Goal: Transaction & Acquisition: Obtain resource

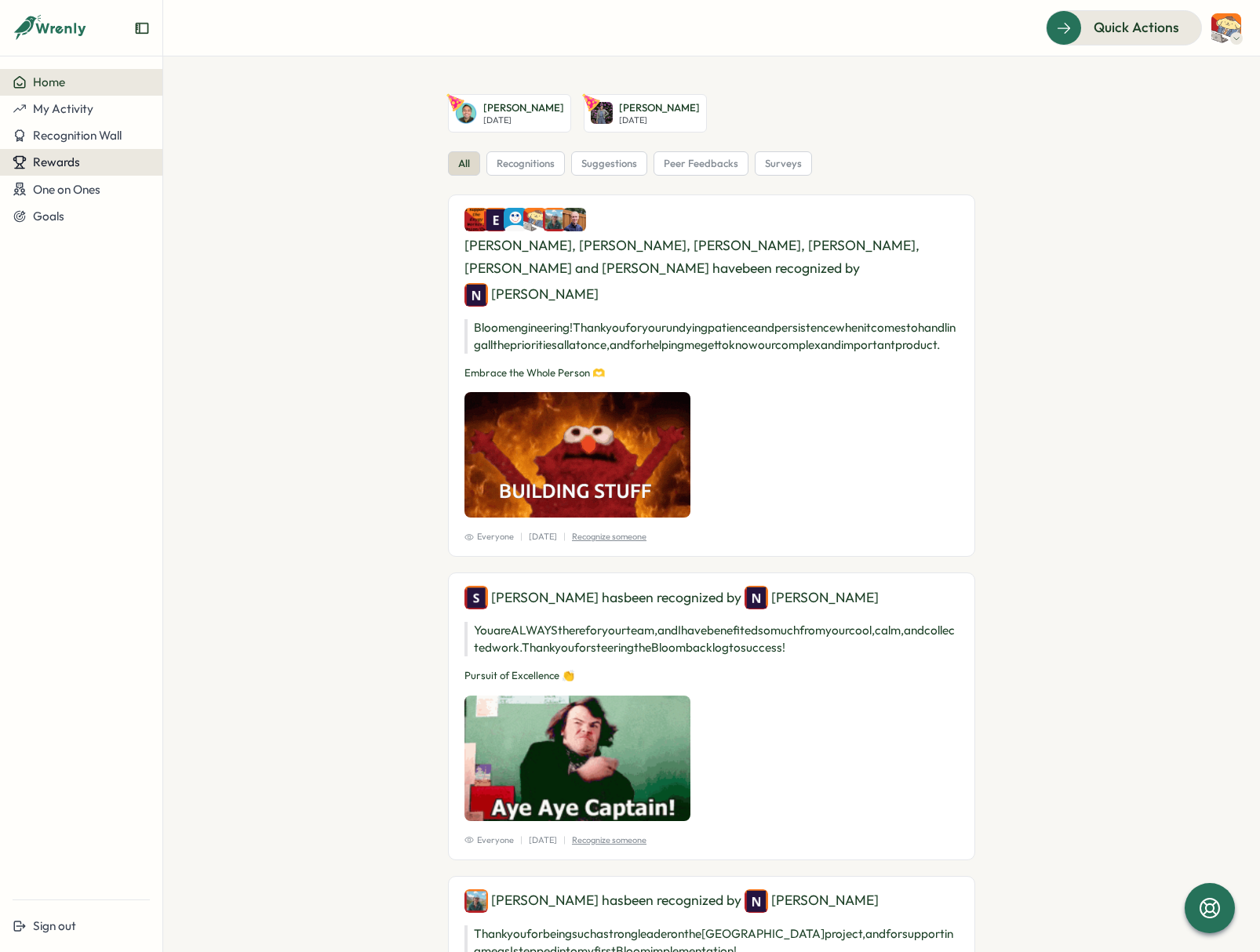
click at [75, 161] on span "Rewards" at bounding box center [56, 161] width 48 height 15
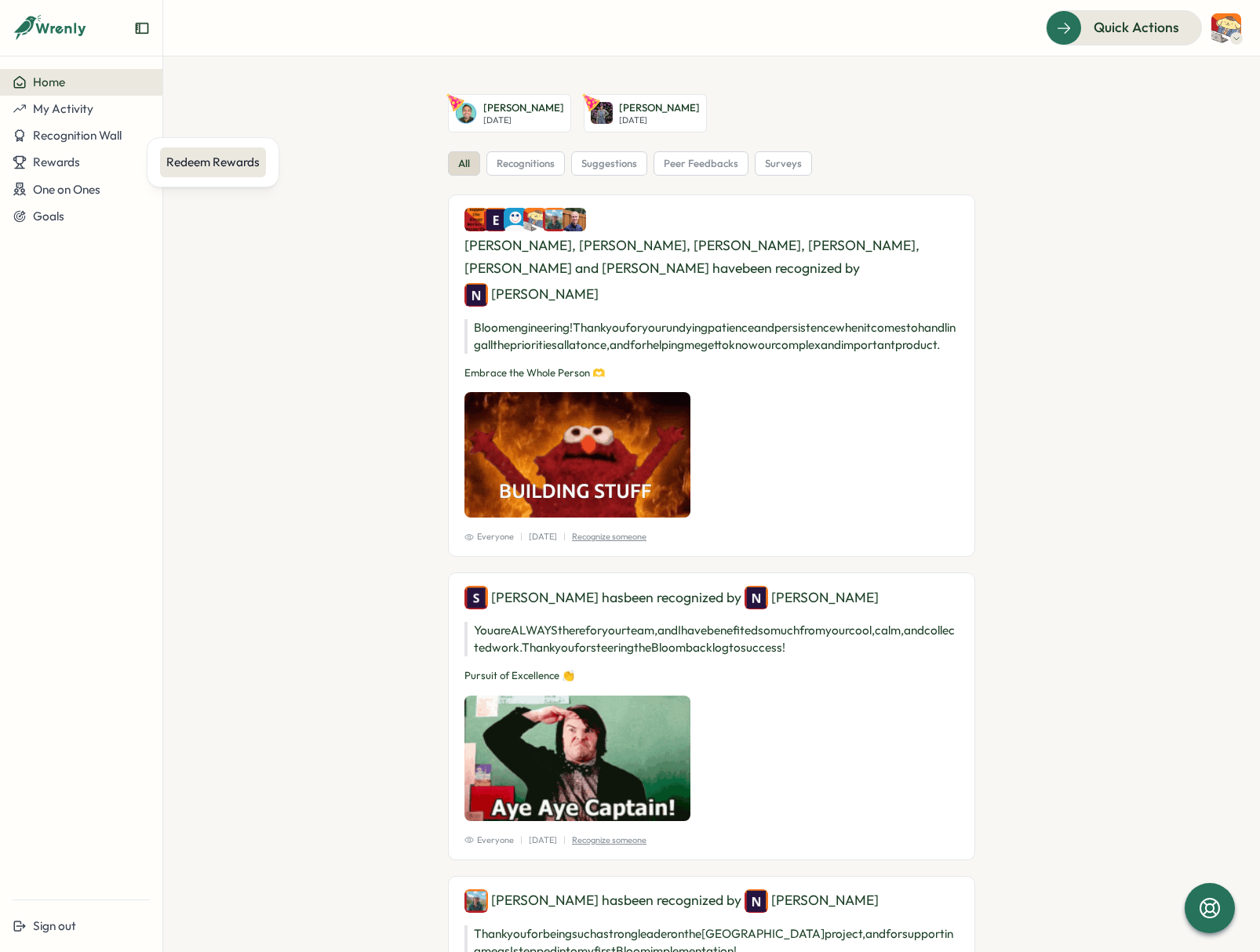
click at [174, 165] on div "Redeem Rewards" at bounding box center [213, 161] width 93 height 17
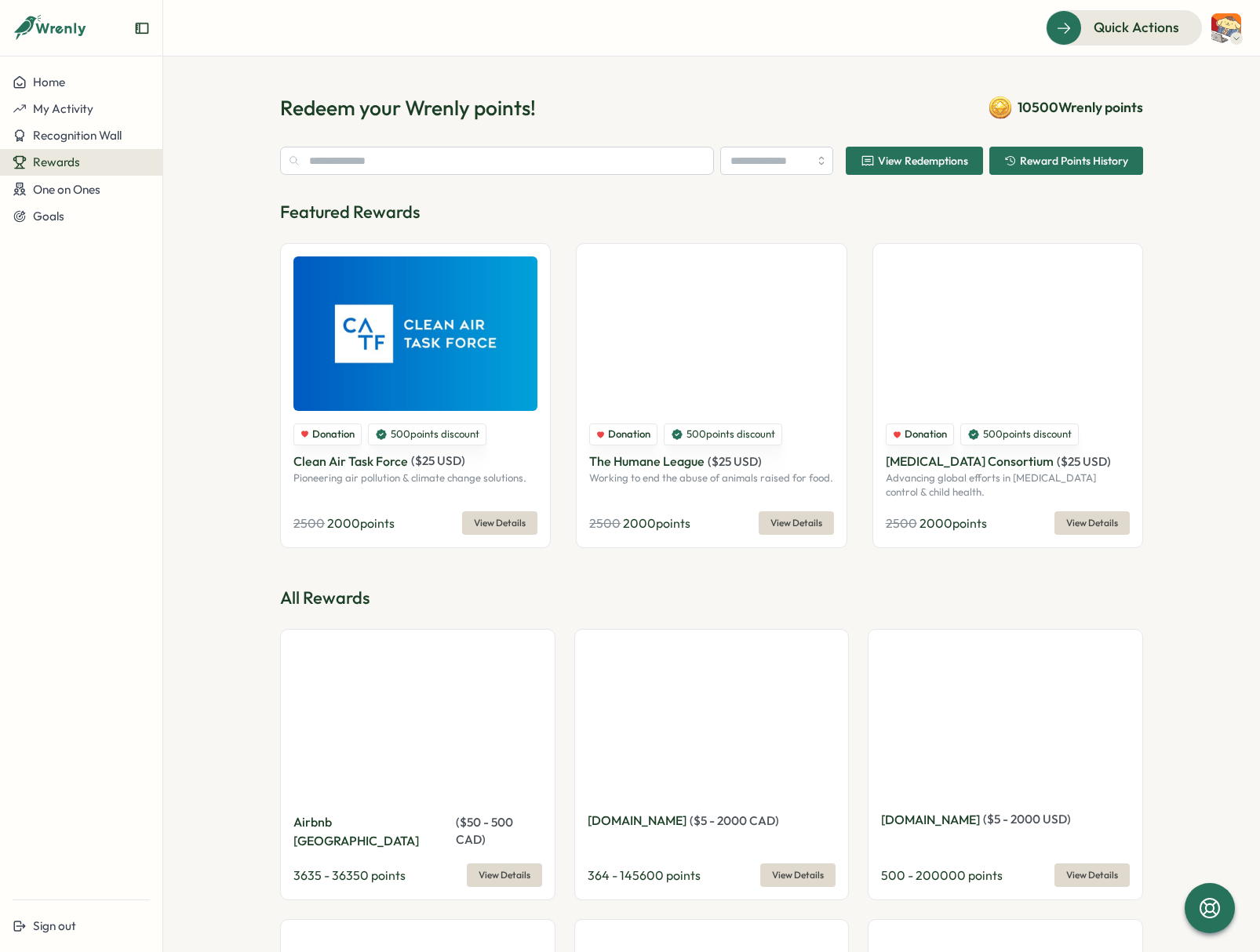
type input "**********"
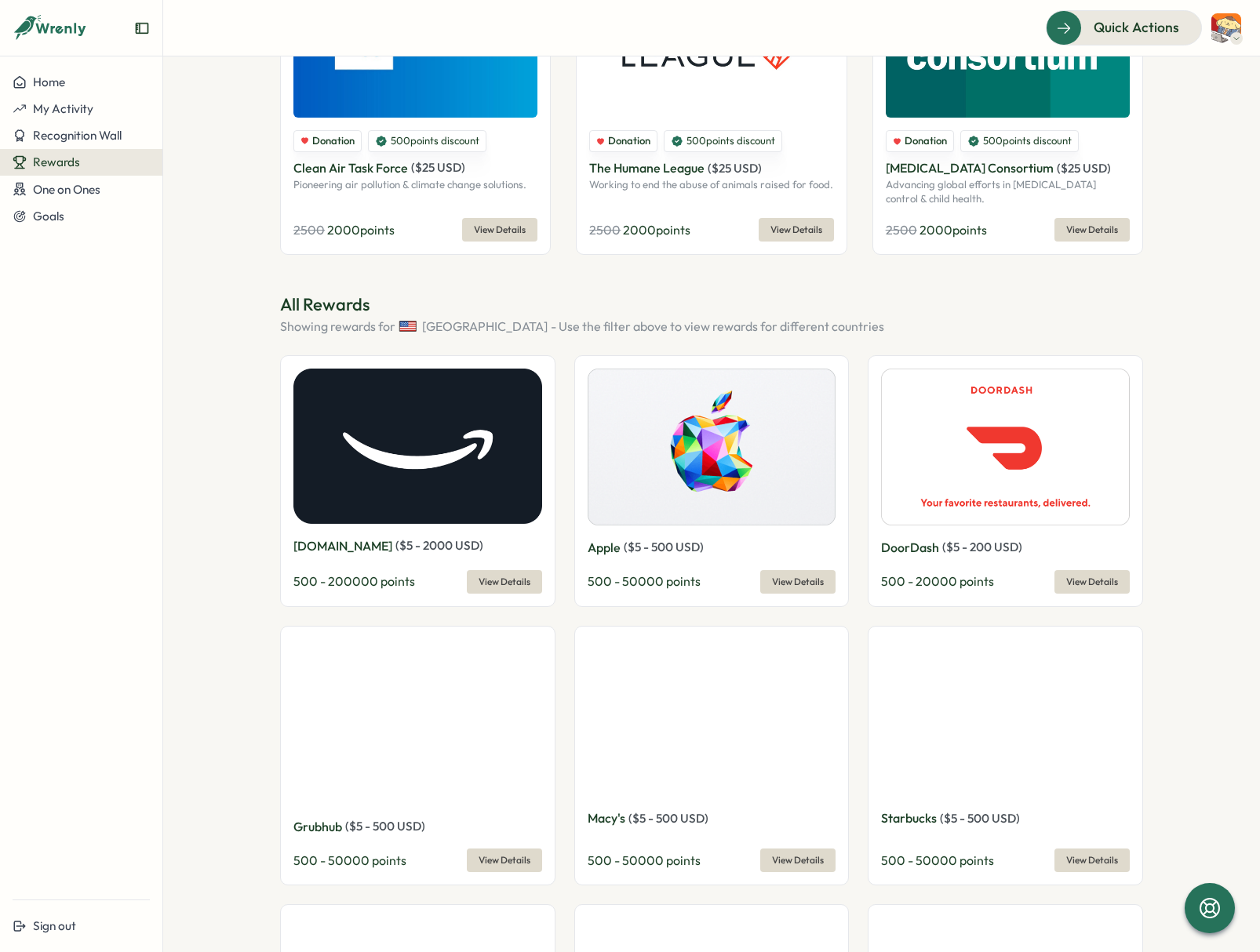
scroll to position [124, 0]
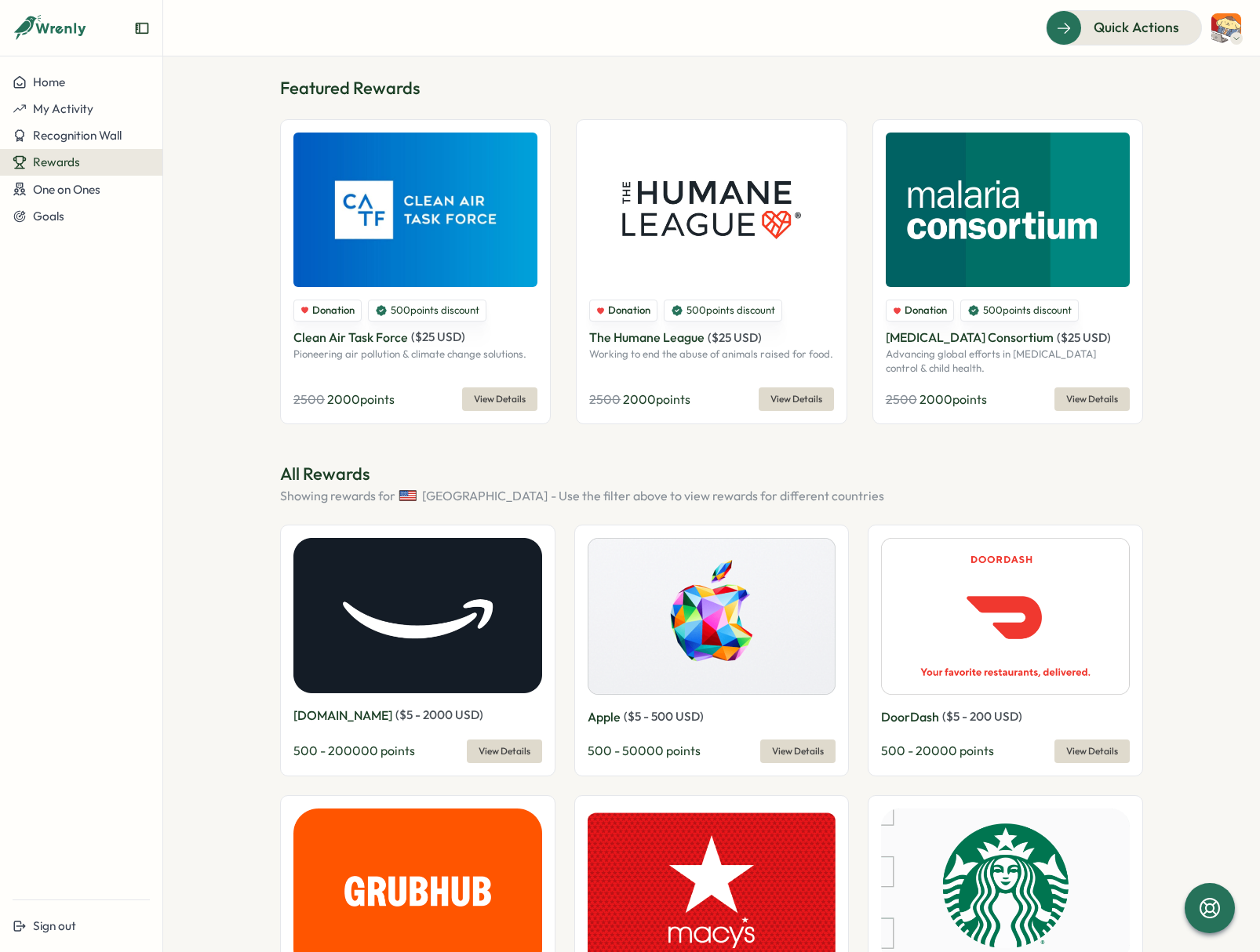
click at [495, 754] on span "View Details" at bounding box center [504, 751] width 52 height 22
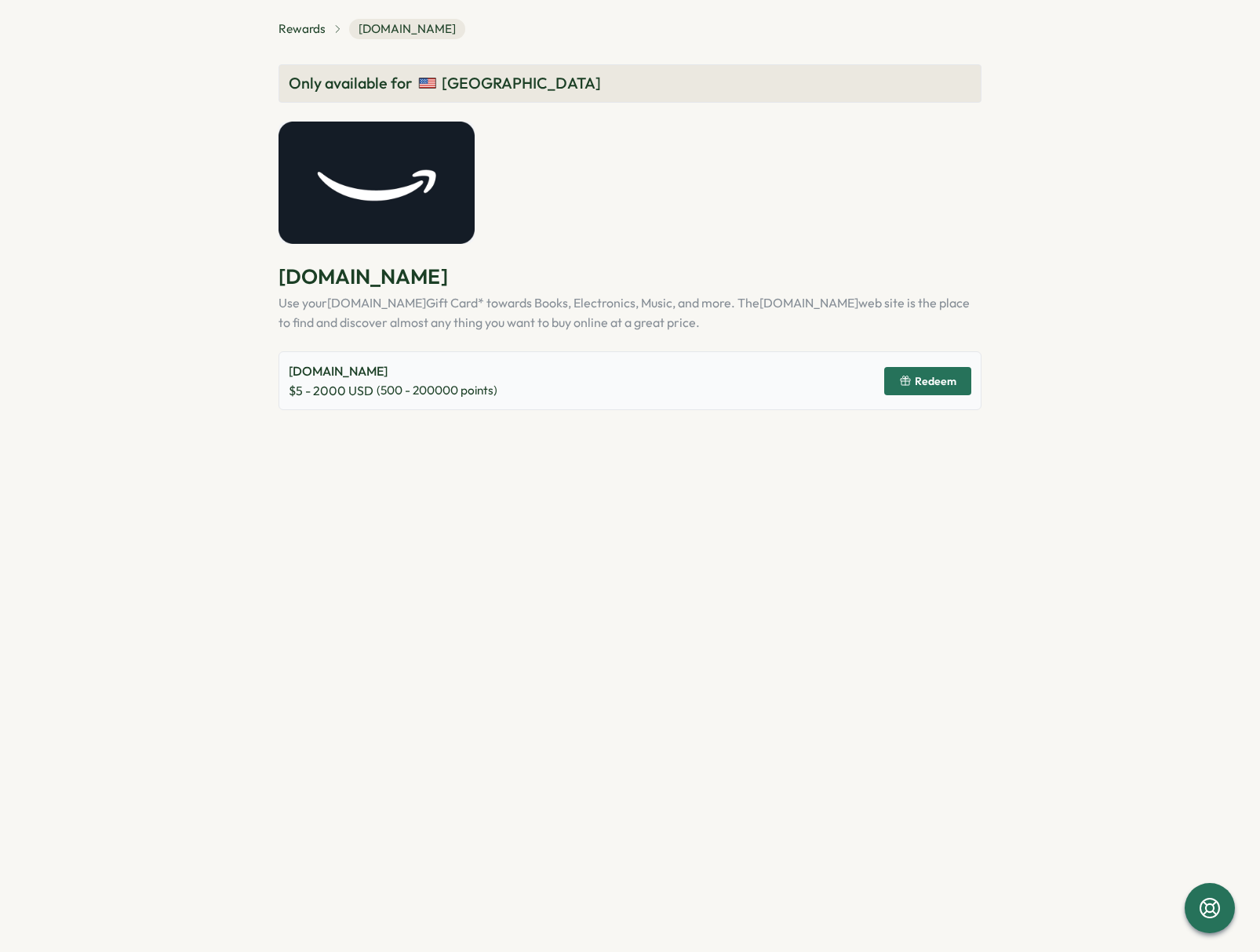
click at [923, 378] on span "Redeem" at bounding box center [935, 380] width 42 height 11
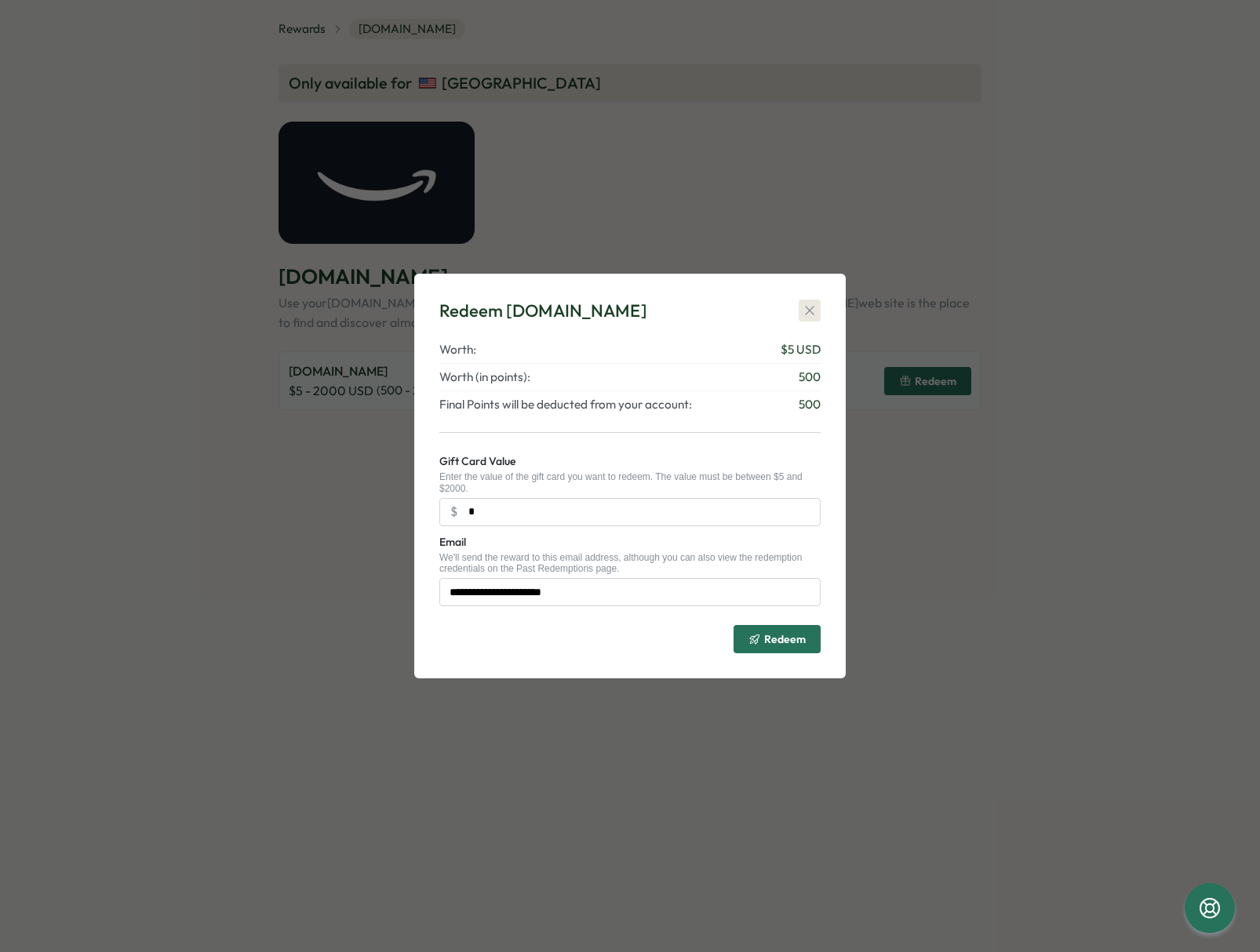
click at [812, 309] on icon "button" at bounding box center [809, 311] width 16 height 16
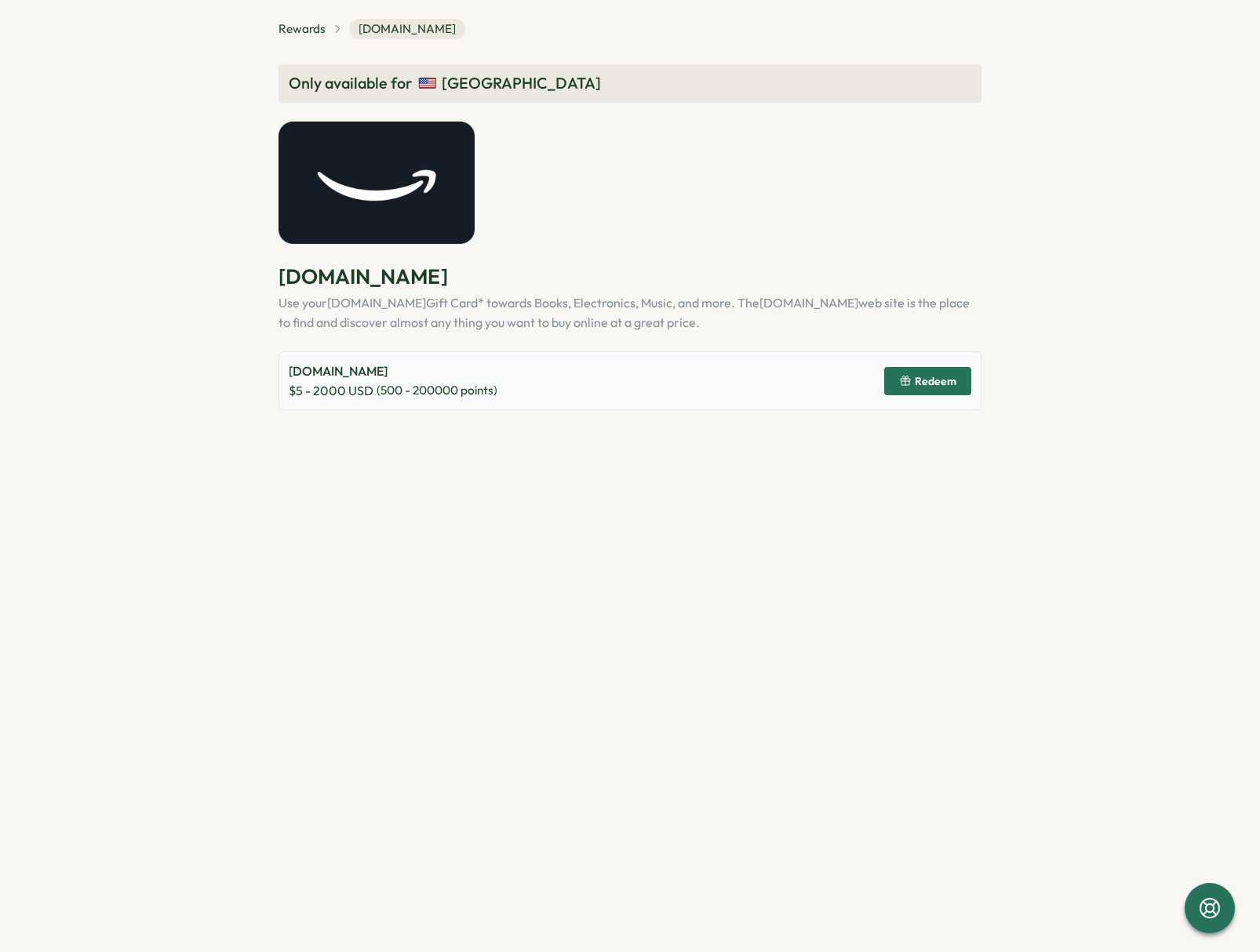
click at [921, 380] on span "Redeem" at bounding box center [935, 380] width 42 height 11
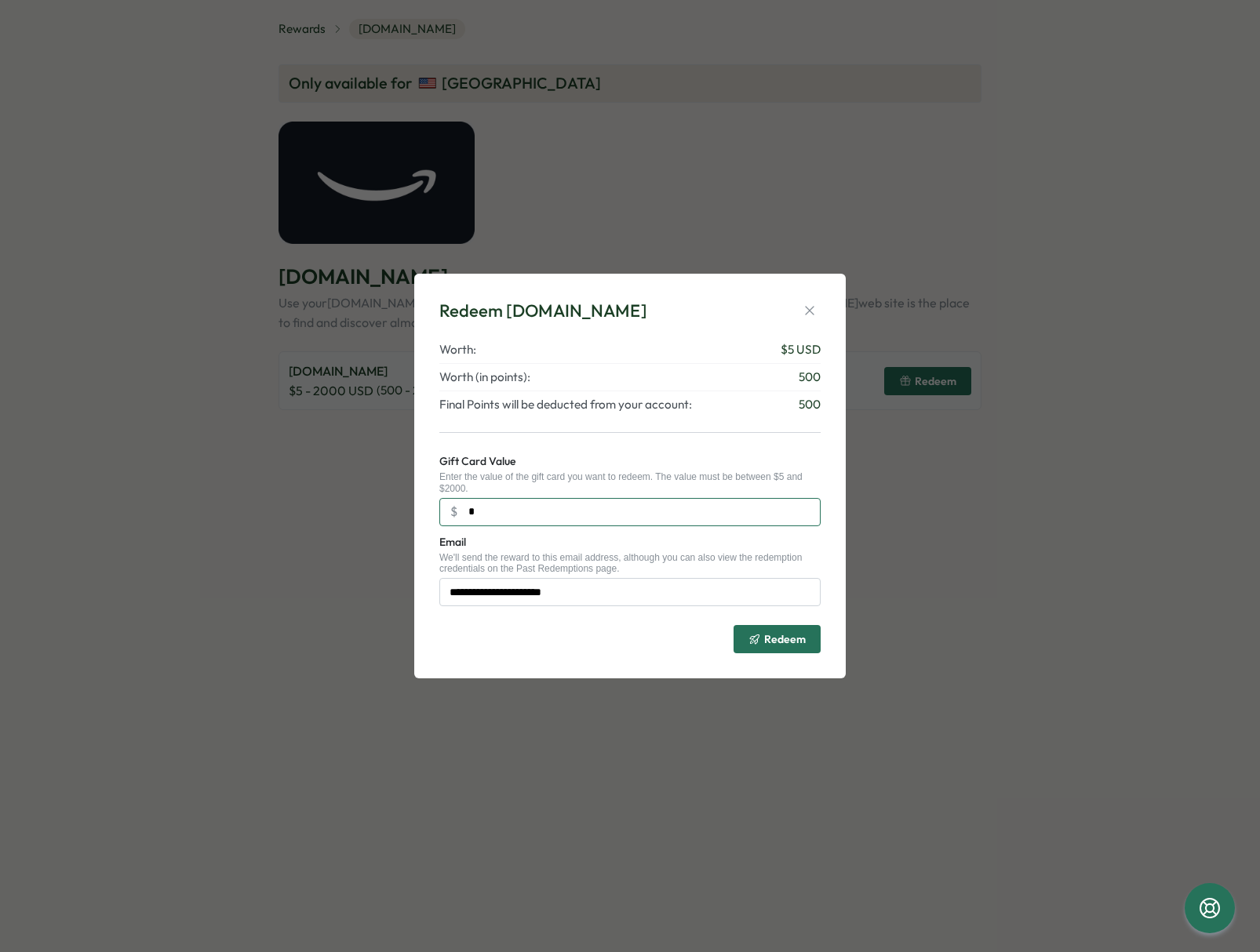
drag, startPoint x: 533, startPoint y: 517, endPoint x: 452, endPoint y: 510, distance: 81.3
click at [452, 510] on input "*" at bounding box center [629, 512] width 381 height 29
type input "***"
click at [661, 651] on div "Redeem" at bounding box center [629, 632] width 381 height 41
click at [519, 652] on div "Redeem" at bounding box center [629, 632] width 381 height 41
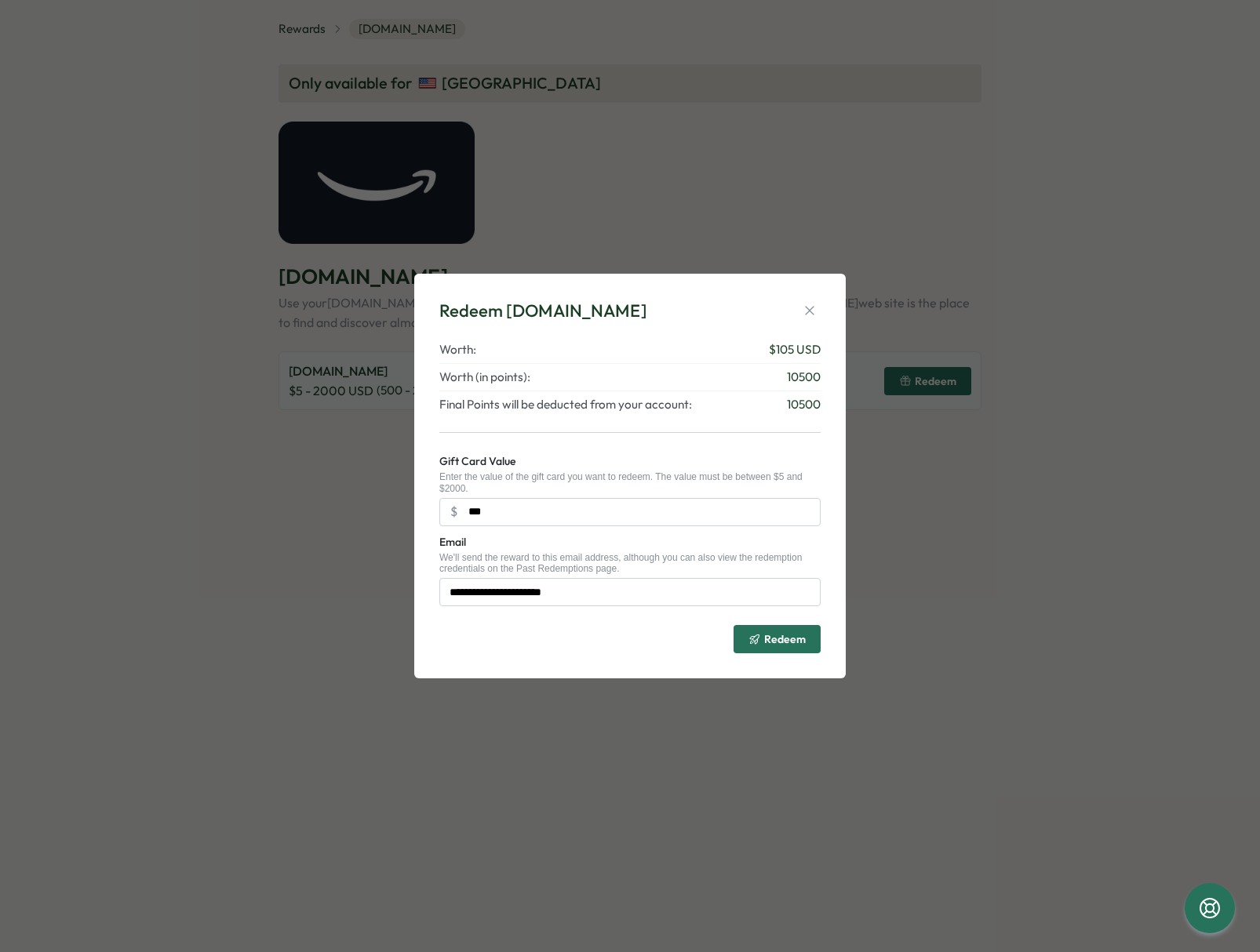
click at [628, 663] on div "**********" at bounding box center [629, 476] width 431 height 405
click at [795, 646] on span "Redeem" at bounding box center [777, 639] width 57 height 27
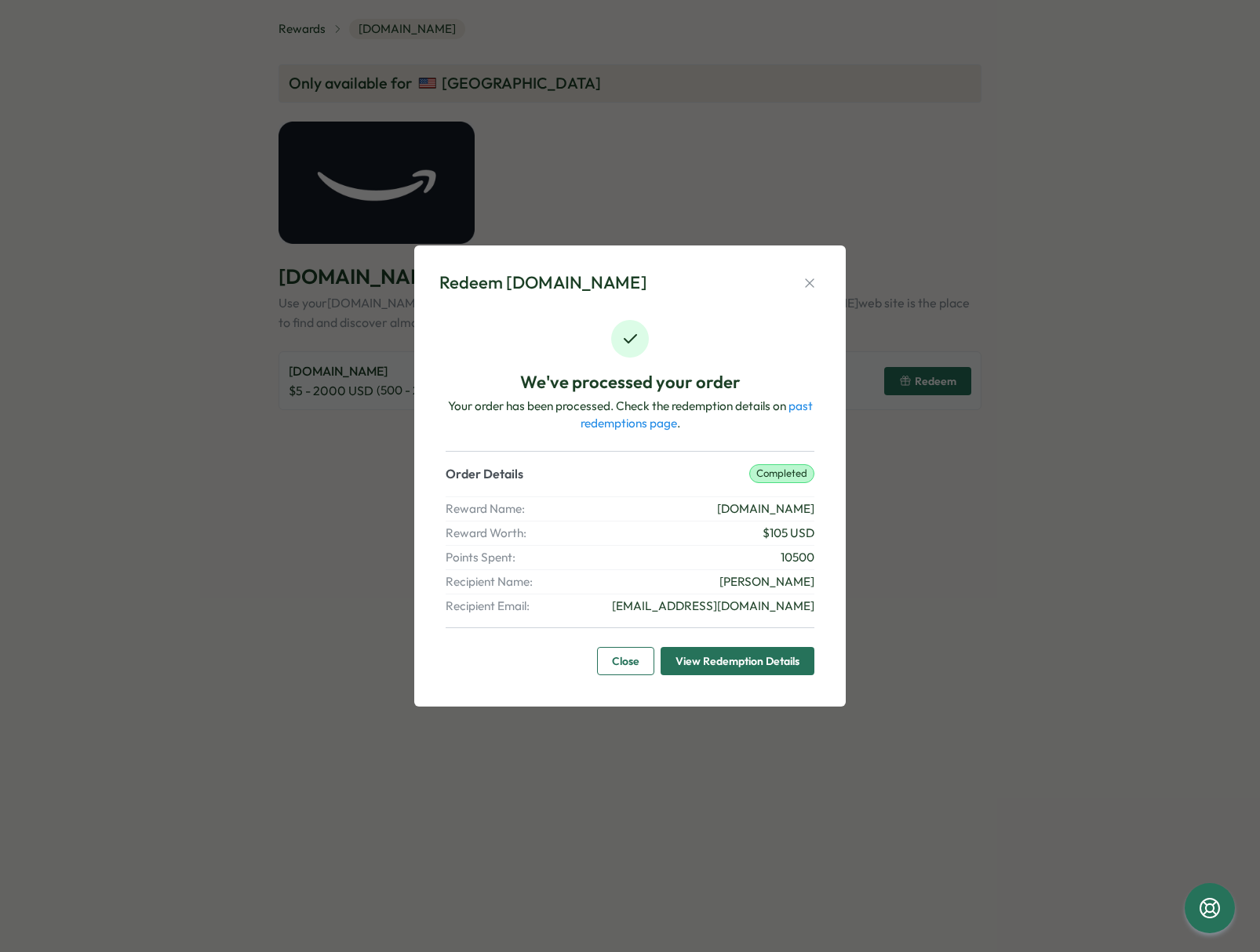
click at [738, 661] on span "View Redemption Details" at bounding box center [737, 661] width 124 height 27
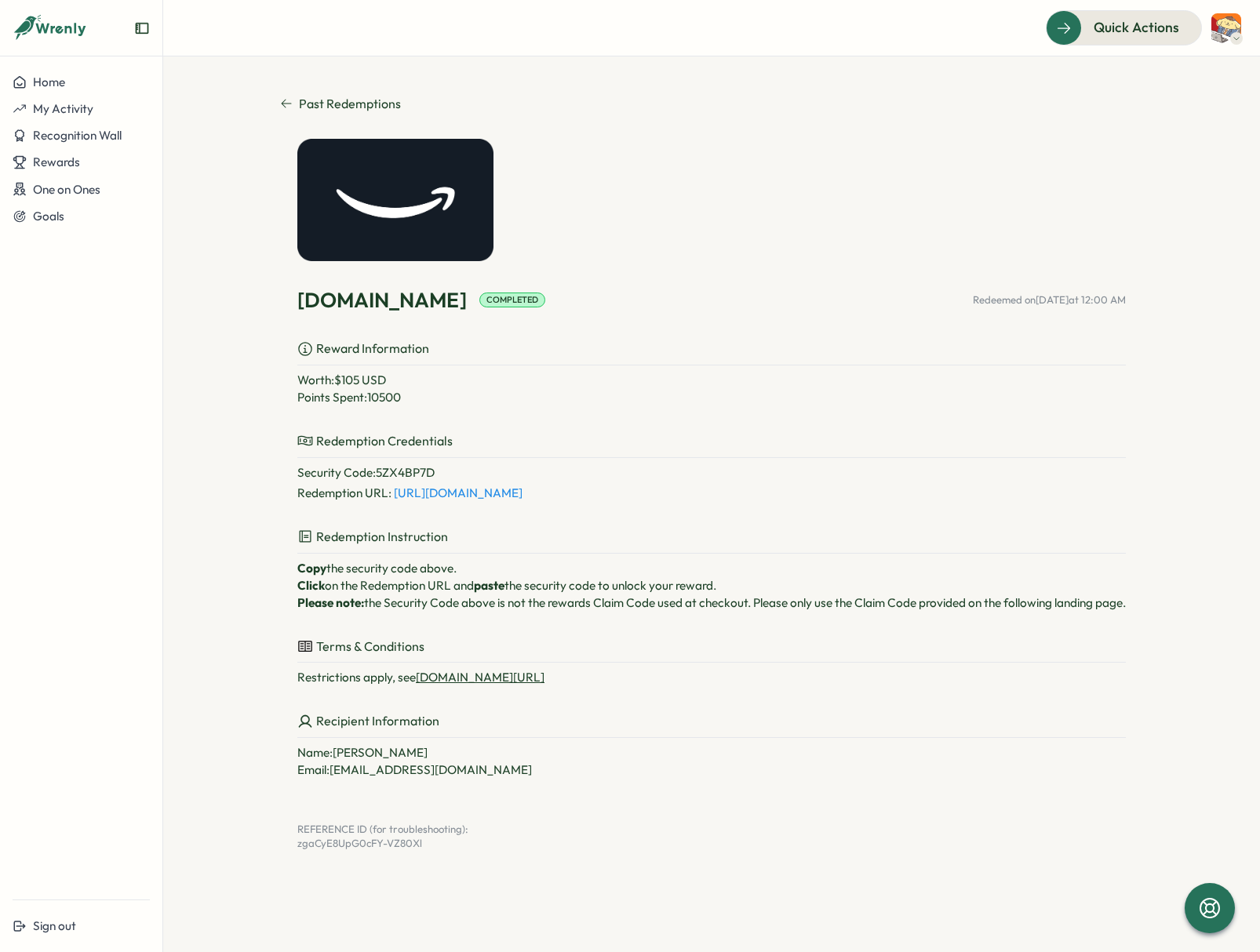
click at [805, 676] on p "Restrictions apply, see [DOMAIN_NAME][URL]" at bounding box center [711, 677] width 828 height 17
